Goal: Navigation & Orientation: Find specific page/section

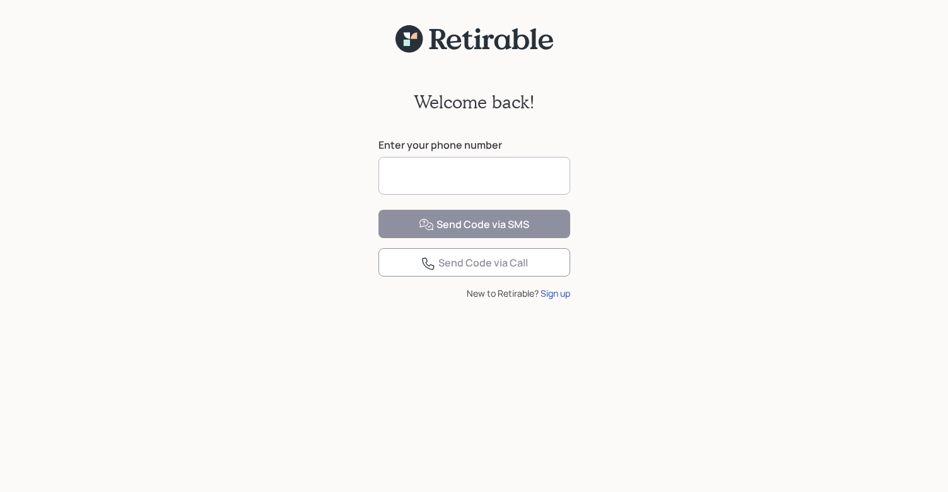
click at [432, 175] on input at bounding box center [474, 176] width 192 height 38
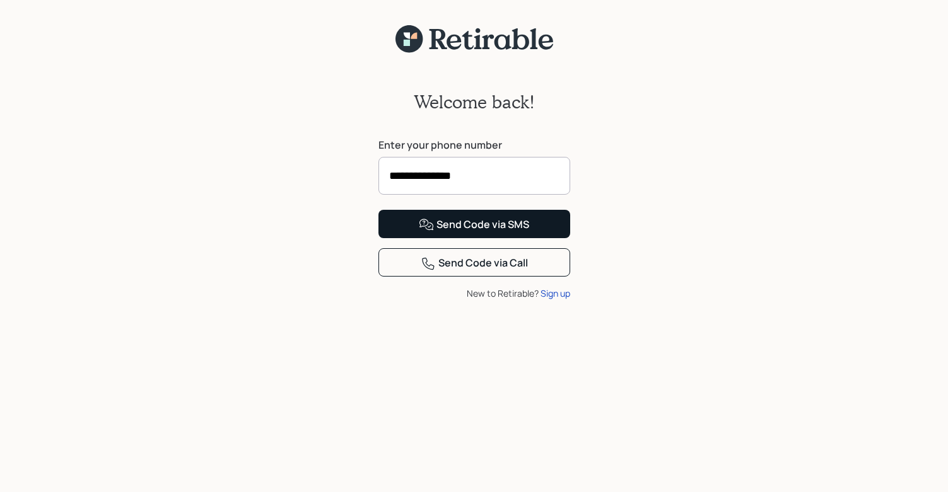
type input "**********"
click at [474, 233] on div "Send Code via SMS" at bounding box center [474, 225] width 110 height 15
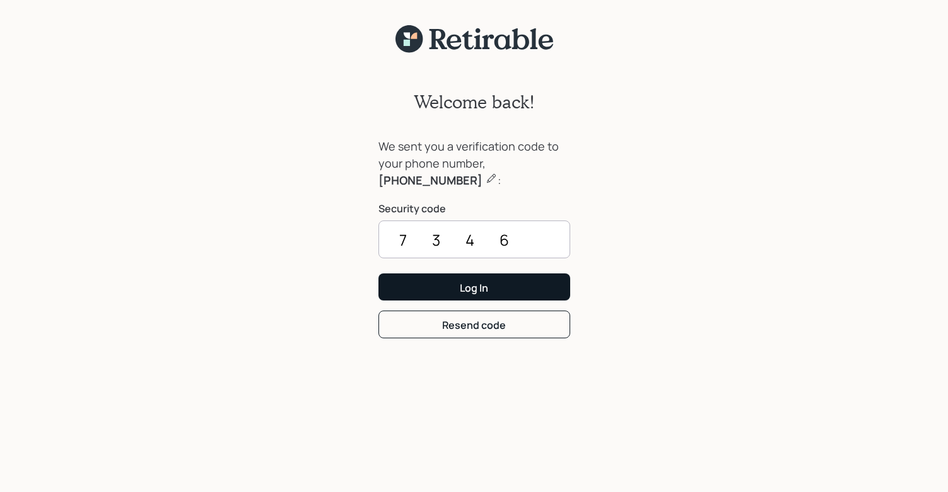
type input "7346"
click at [477, 287] on div "Log In" at bounding box center [474, 288] width 28 height 14
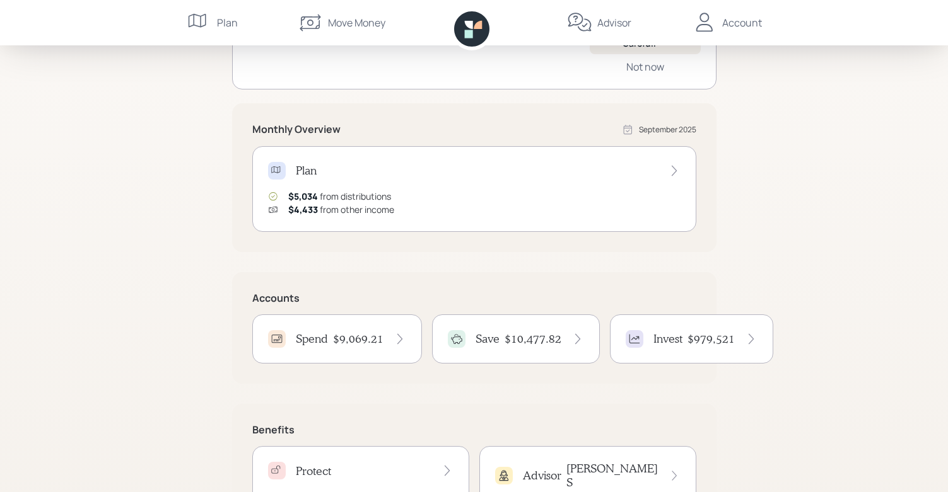
scroll to position [241, 0]
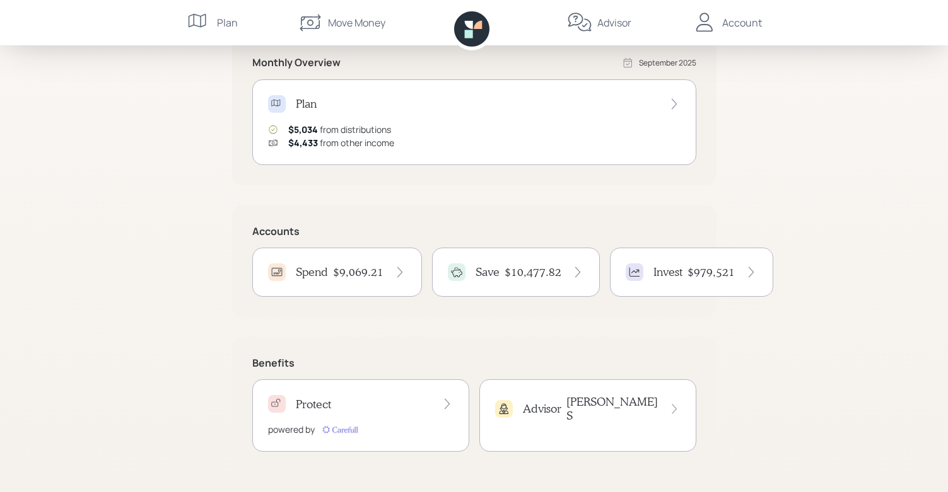
click at [745, 272] on icon at bounding box center [751, 272] width 13 height 13
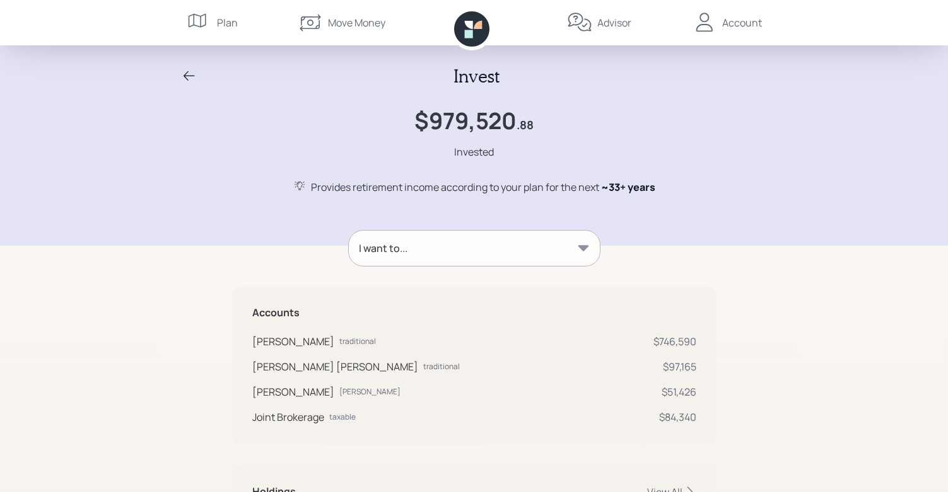
click at [734, 24] on div "Account" at bounding box center [742, 22] width 40 height 15
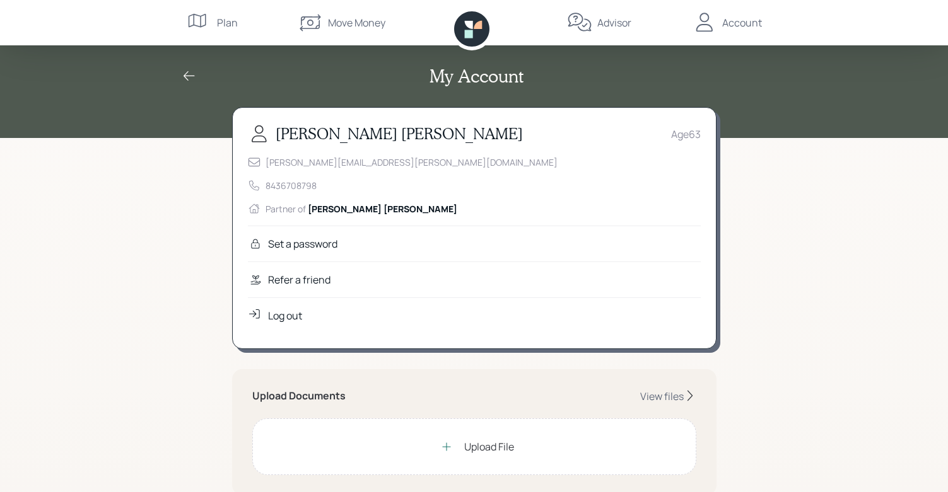
click at [612, 25] on div "Advisor" at bounding box center [614, 22] width 34 height 15
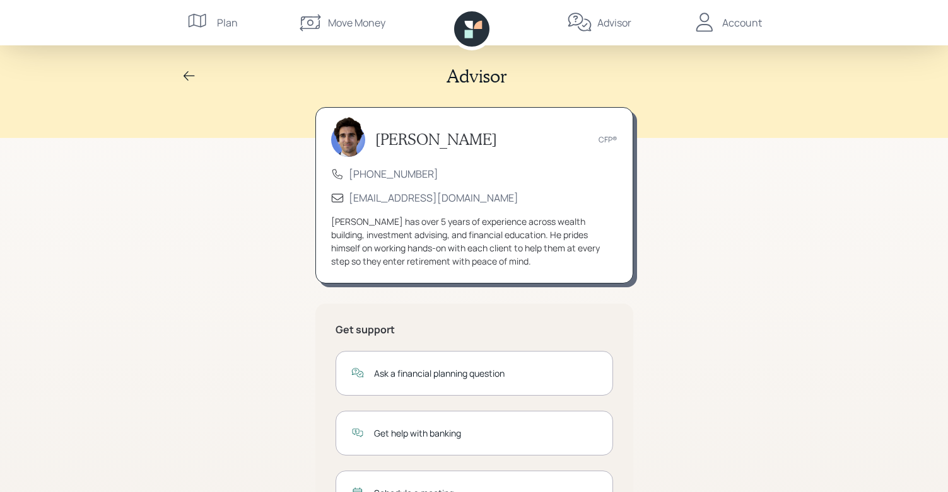
click at [183, 75] on icon at bounding box center [189, 76] width 15 height 15
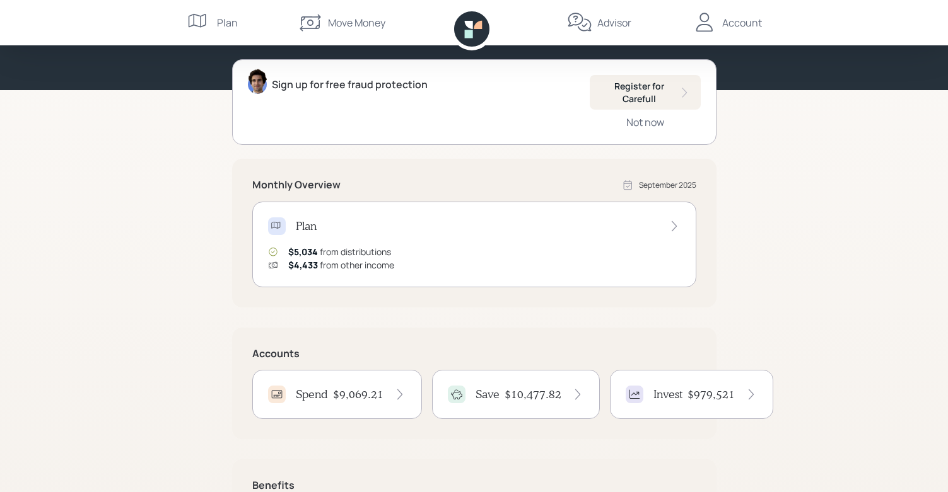
scroll to position [241, 0]
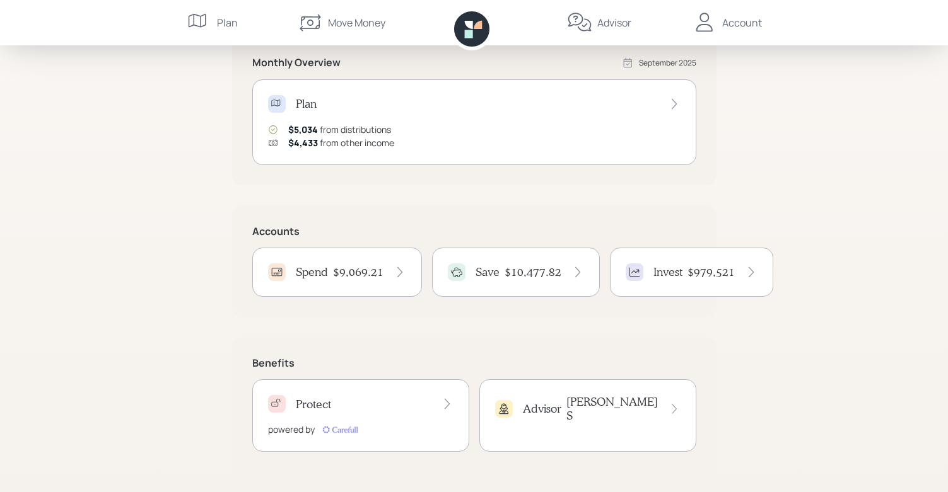
click at [700, 275] on h4 "$979,521" at bounding box center [710, 272] width 47 height 14
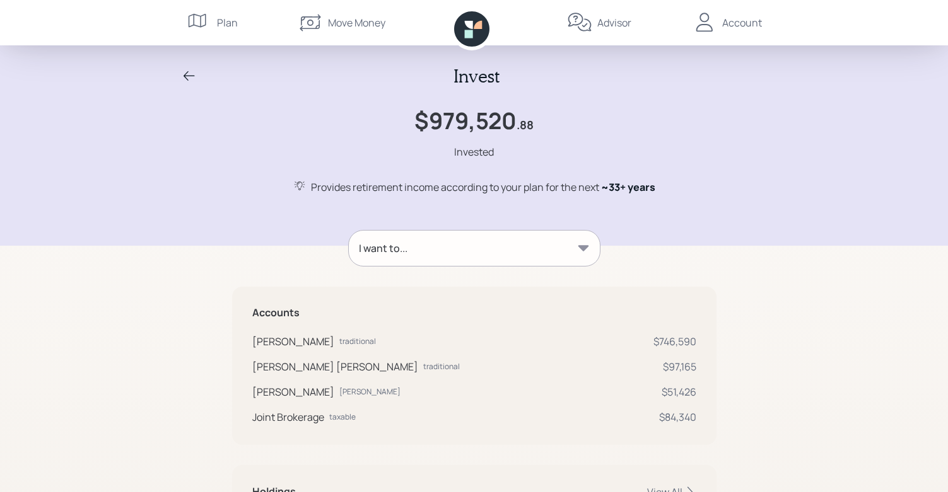
click at [612, 23] on div "Advisor" at bounding box center [614, 22] width 34 height 15
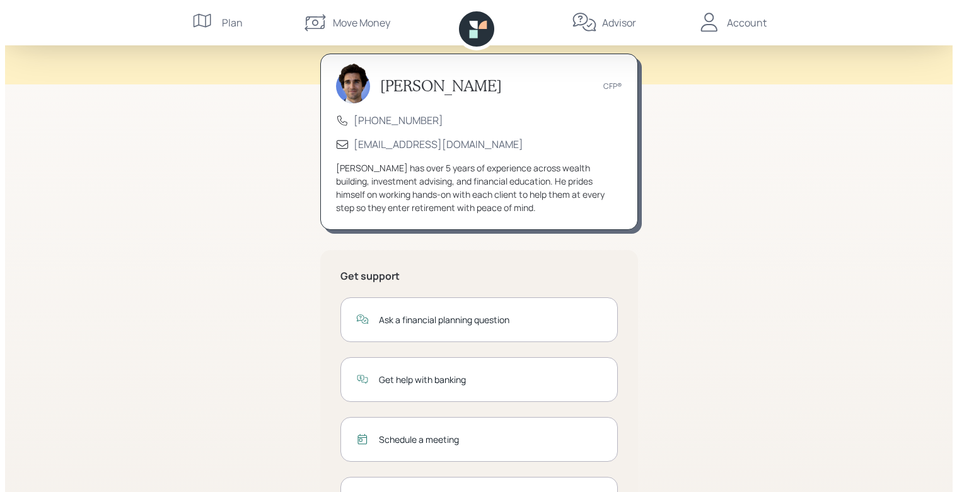
scroll to position [124, 0]
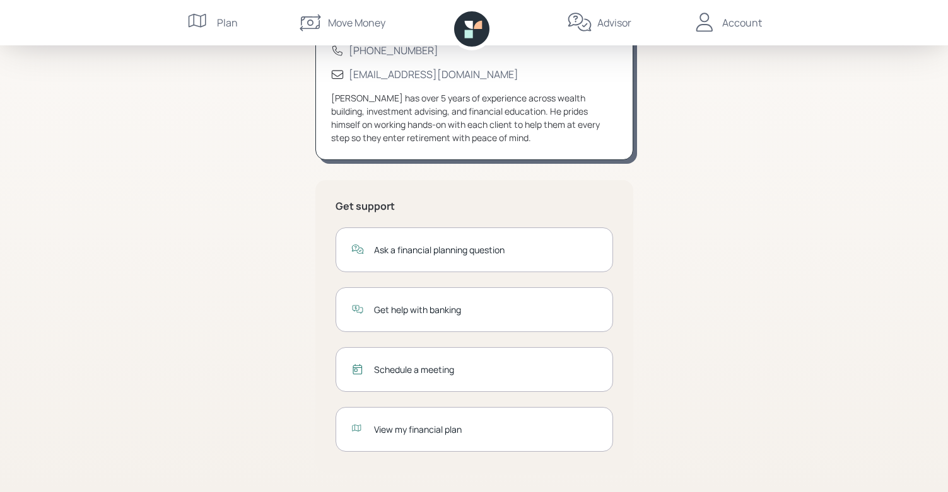
click at [422, 367] on div "Schedule a meeting" at bounding box center [485, 369] width 223 height 13
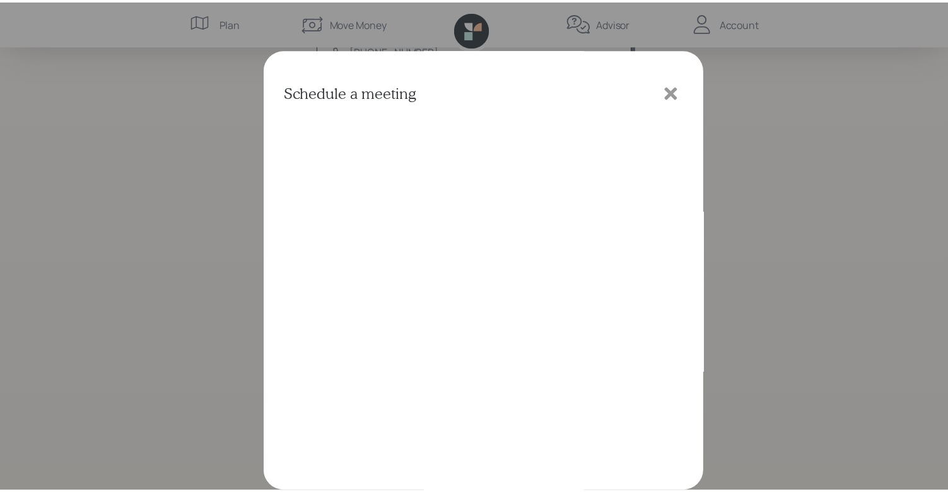
scroll to position [3, 0]
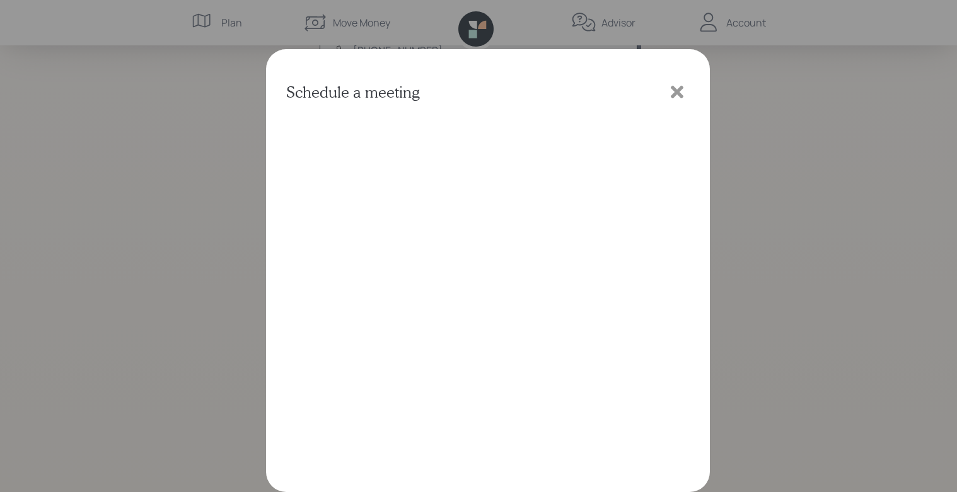
click at [678, 91] on icon at bounding box center [677, 92] width 13 height 13
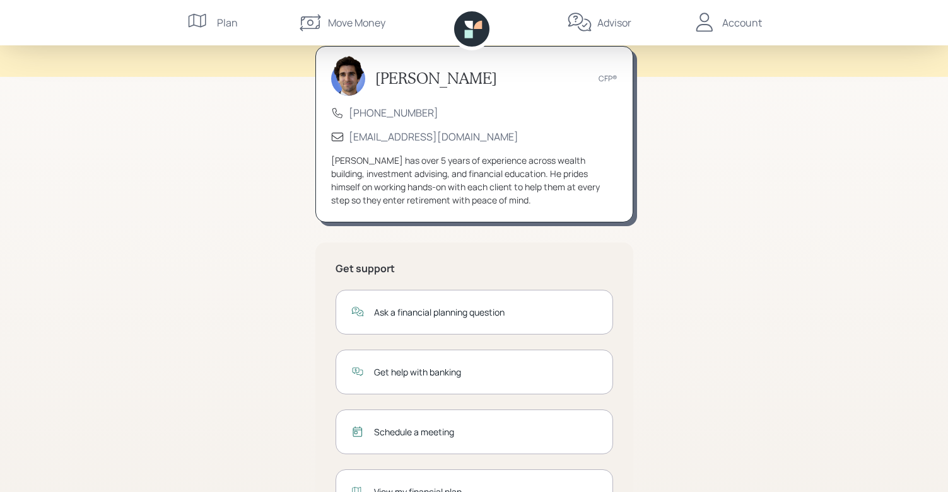
scroll to position [0, 0]
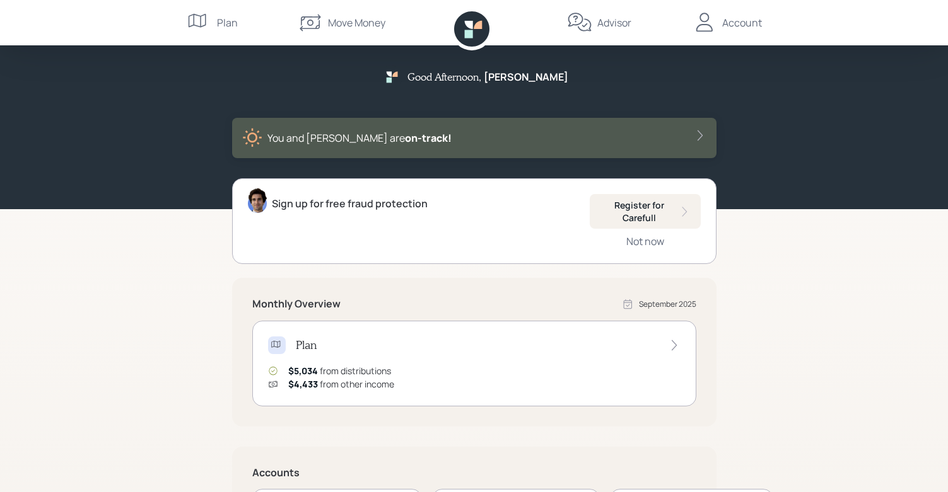
click at [736, 25] on div "Account" at bounding box center [742, 22] width 40 height 15
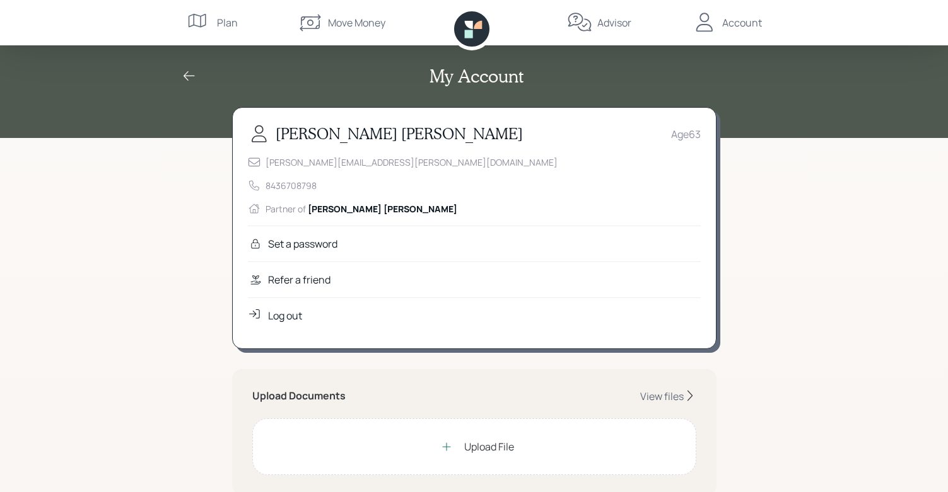
click at [277, 315] on div "Log out" at bounding box center [285, 315] width 34 height 15
